Goal: Transaction & Acquisition: Purchase product/service

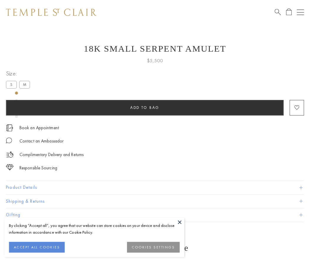
scroll to position [24, 0]
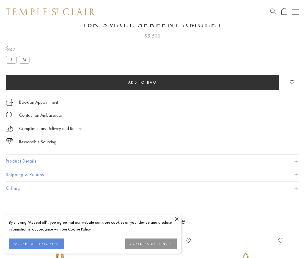
click at [142, 82] on span "Add to bag" at bounding box center [142, 82] width 29 height 5
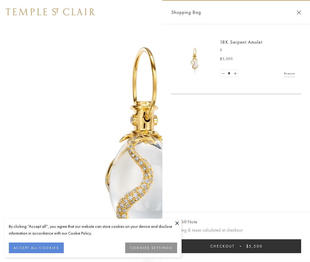
click at [236, 246] on button "Checkout $5,500" at bounding box center [236, 246] width 130 height 14
